Goal: Task Accomplishment & Management: Complete application form

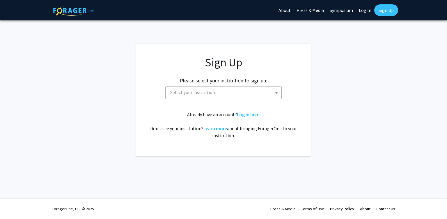
click at [214, 95] on span "Select your institution" at bounding box center [224, 92] width 113 height 12
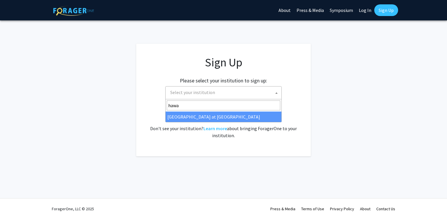
type input "hawa"
select select "18"
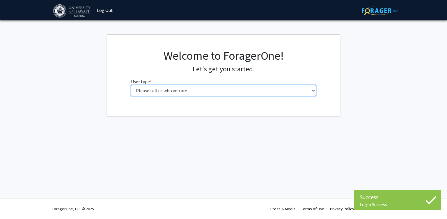
click at [204, 91] on select "Please tell us who you are Undergraduate Student Master's Student Doctoral Cand…" at bounding box center [223, 90] width 185 height 11
select select "1: undergrad"
click at [131, 85] on select "Please tell us who you are Undergraduate Student Master's Student Doctoral Cand…" at bounding box center [223, 90] width 185 height 11
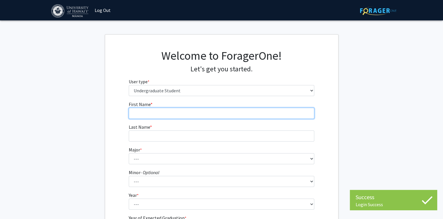
click at [226, 112] on input "First Name * required" at bounding box center [221, 113] width 185 height 11
type input "Jason"
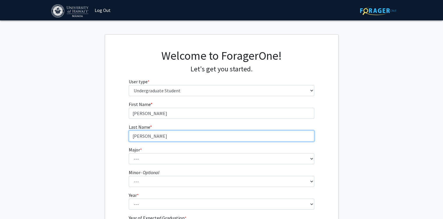
type input "Southworth"
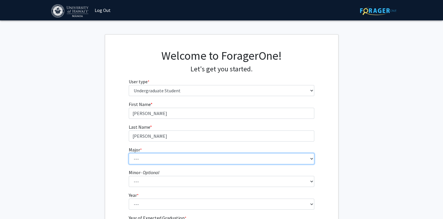
click at [199, 155] on select "--- Accounting American Studies Animal Sciences Anthropology Art Art History As…" at bounding box center [221, 158] width 185 height 11
select select "66: 1448"
click at [129, 153] on select "--- Accounting American Studies Animal Sciences Anthropology Art Art History As…" at bounding box center [221, 158] width 185 height 11
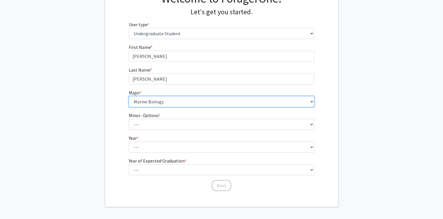
scroll to position [58, 0]
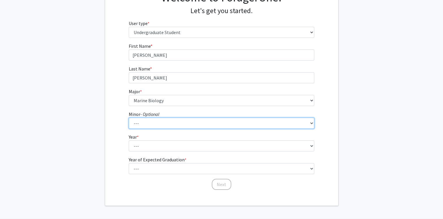
click at [169, 124] on select "--- American Studies Anthropology Art Art History Asian Studies Astronomy Astro…" at bounding box center [221, 123] width 185 height 11
select select "45: 1067"
click at [129, 118] on select "--- American Studies Anthropology Art Art History Asian Studies Astronomy Astro…" at bounding box center [221, 123] width 185 height 11
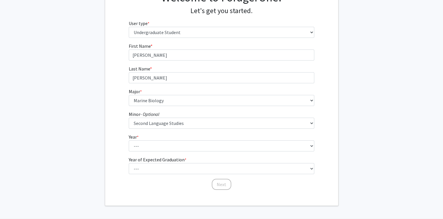
click at [176, 151] on form "First Name * required Jason Last Name * required Southworth Major * required --…" at bounding box center [221, 113] width 185 height 142
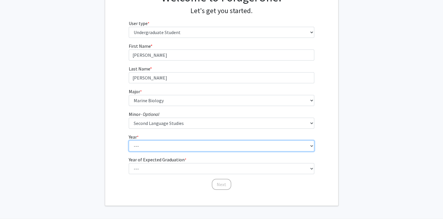
click at [176, 148] on select "--- First-year Sophomore Junior Senior Postbaccalaureate Certificate" at bounding box center [221, 145] width 185 height 11
select select "4: senior"
click at [129, 140] on select "--- First-year Sophomore Junior Senior Postbaccalaureate Certificate" at bounding box center [221, 145] width 185 height 11
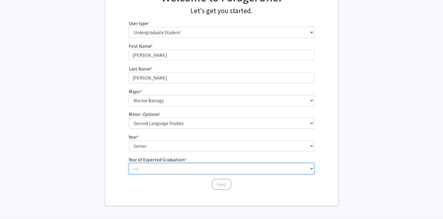
click at [180, 167] on select "--- 2025 2026 2027 2028 2029 2030 2031 2032 2033 2034" at bounding box center [221, 168] width 185 height 11
select select "2: 2026"
click at [129, 163] on select "--- 2025 2026 2027 2028 2029 2030 2031 2032 2033 2034" at bounding box center [221, 168] width 185 height 11
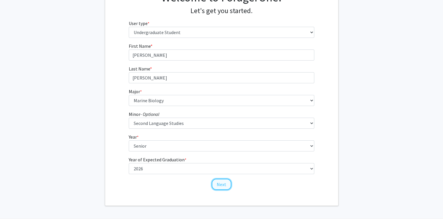
click at [223, 185] on button "Next" at bounding box center [221, 184] width 19 height 11
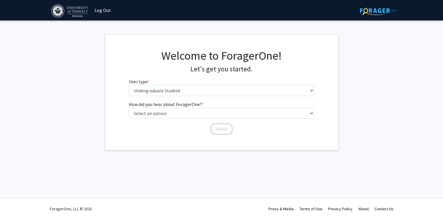
scroll to position [0, 0]
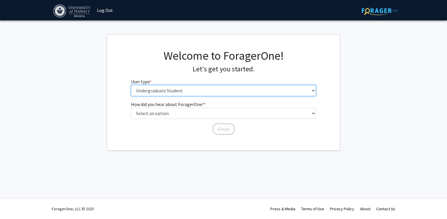
click at [189, 92] on select "Please tell us who you are Undergraduate Student Master's Student Doctoral Cand…" at bounding box center [223, 90] width 185 height 11
drag, startPoint x: 189, startPoint y: 92, endPoint x: 189, endPoint y: 98, distance: 5.8
click at [189, 92] on select "Please tell us who you are Undergraduate Student Master's Student Doctoral Cand…" at bounding box center [223, 90] width 185 height 11
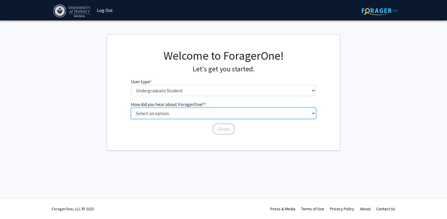
click at [186, 113] on select "Select an option Peer/student recommendation Faculty/staff recommendation Unive…" at bounding box center [223, 113] width 185 height 11
select select "2: faculty_recommendation"
click at [131, 108] on select "Select an option Peer/student recommendation Faculty/staff recommendation Unive…" at bounding box center [223, 113] width 185 height 11
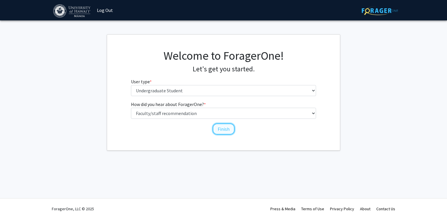
click at [217, 127] on button "Finish" at bounding box center [224, 128] width 22 height 11
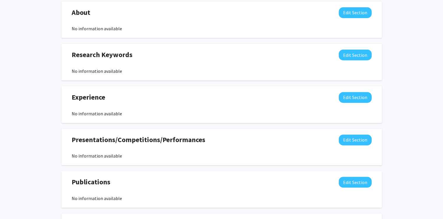
scroll to position [272, 0]
